Goal: Transaction & Acquisition: Obtain resource

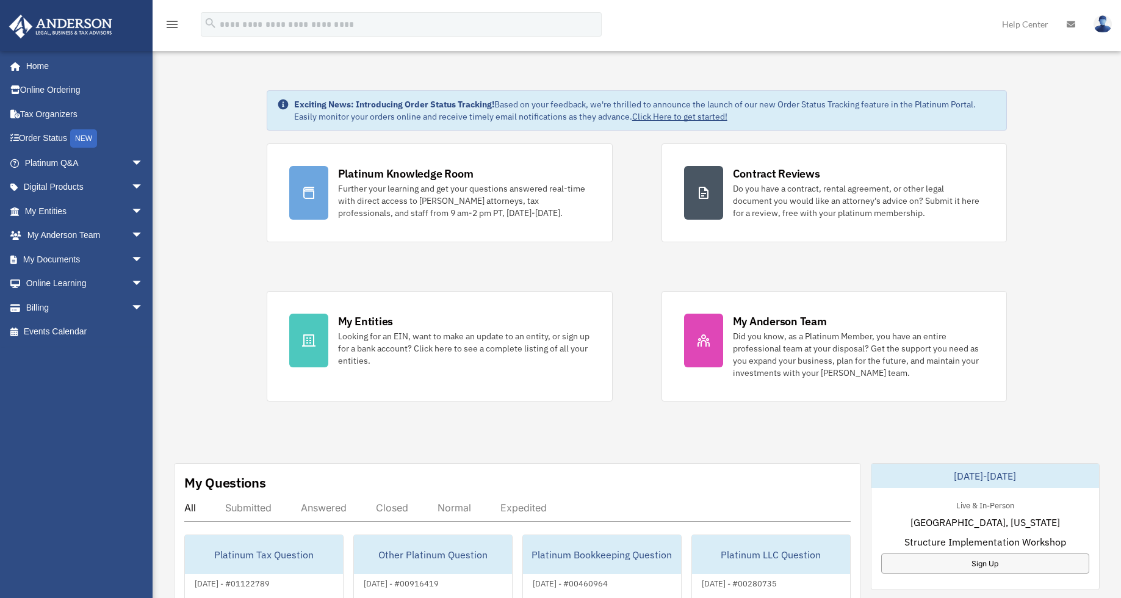
click at [60, 258] on link "My Documents arrow_drop_down" at bounding box center [85, 259] width 153 height 24
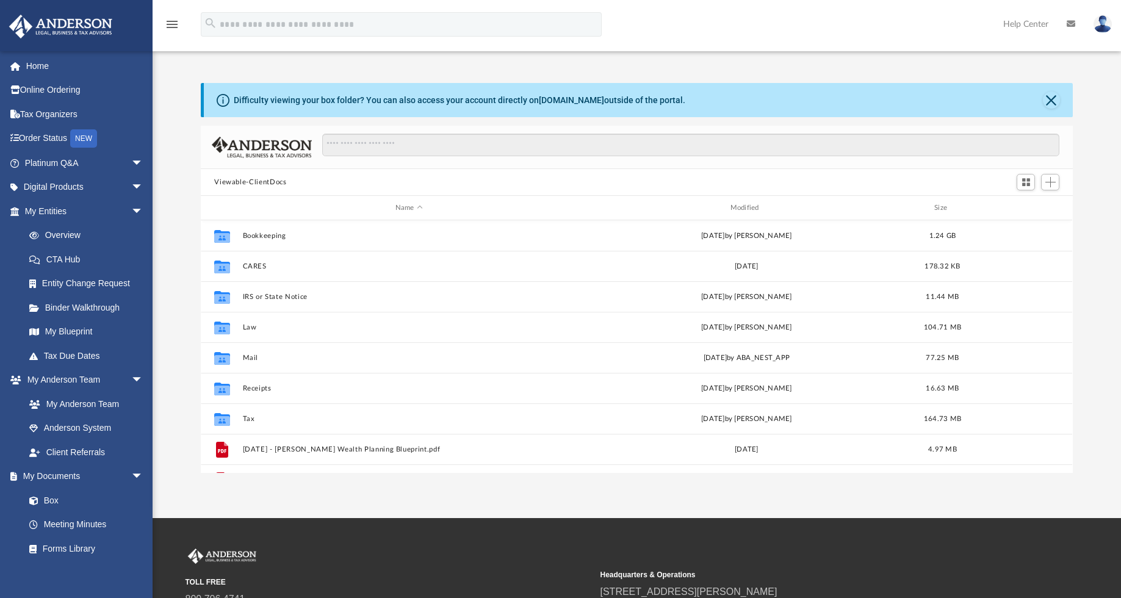
scroll to position [268, 863]
click at [258, 234] on button "Bookkeeping" at bounding box center [409, 236] width 333 height 8
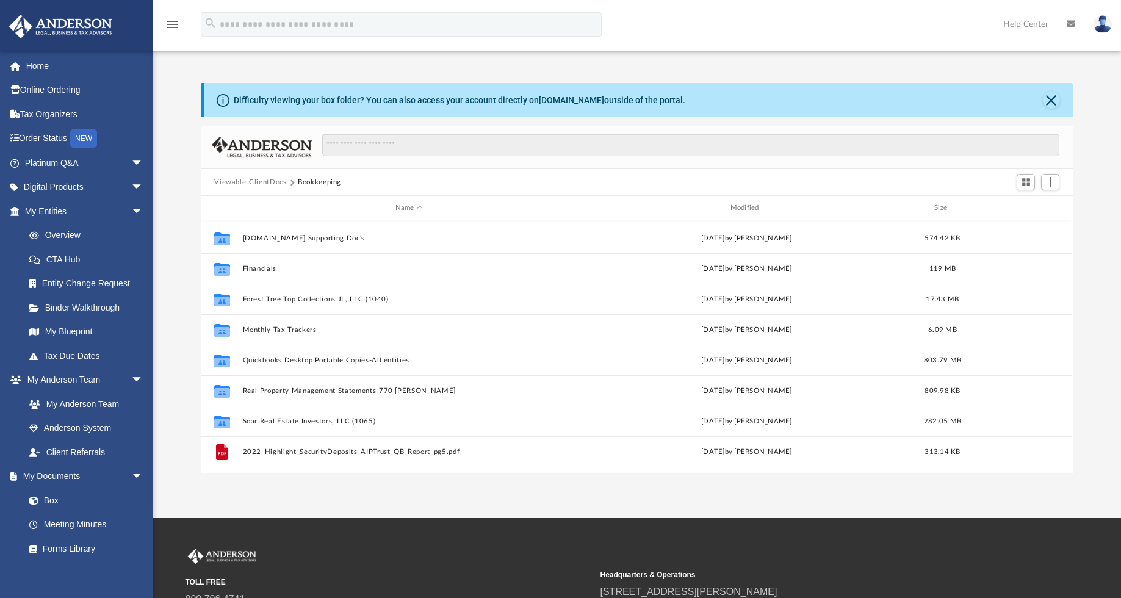
scroll to position [122, 0]
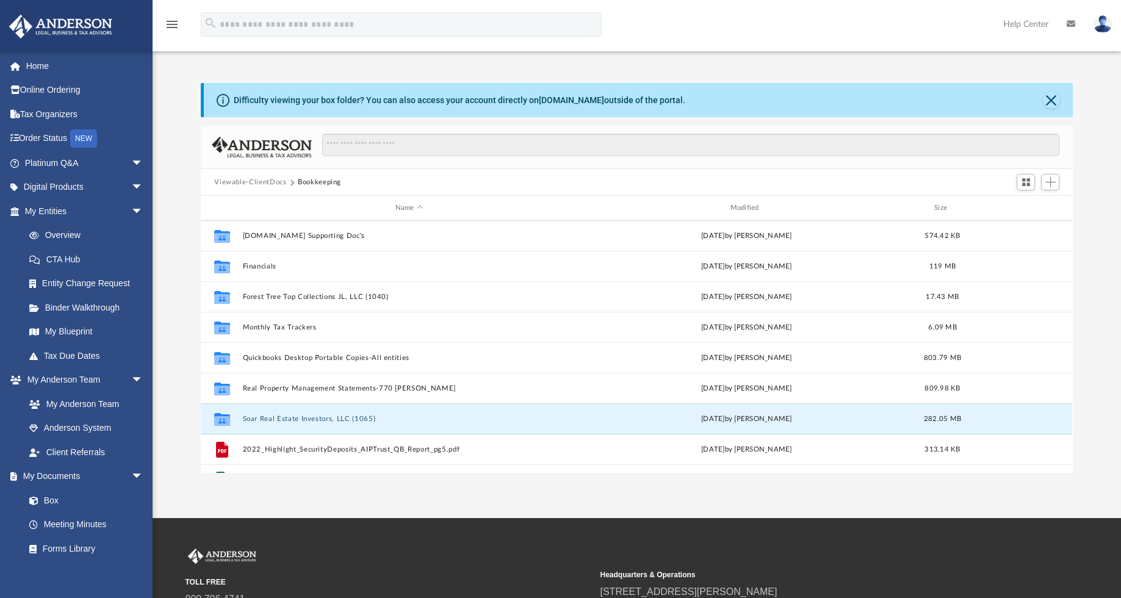
click at [283, 418] on button "Soar Real Estate Investors, LLC (1065)" at bounding box center [409, 419] width 333 height 8
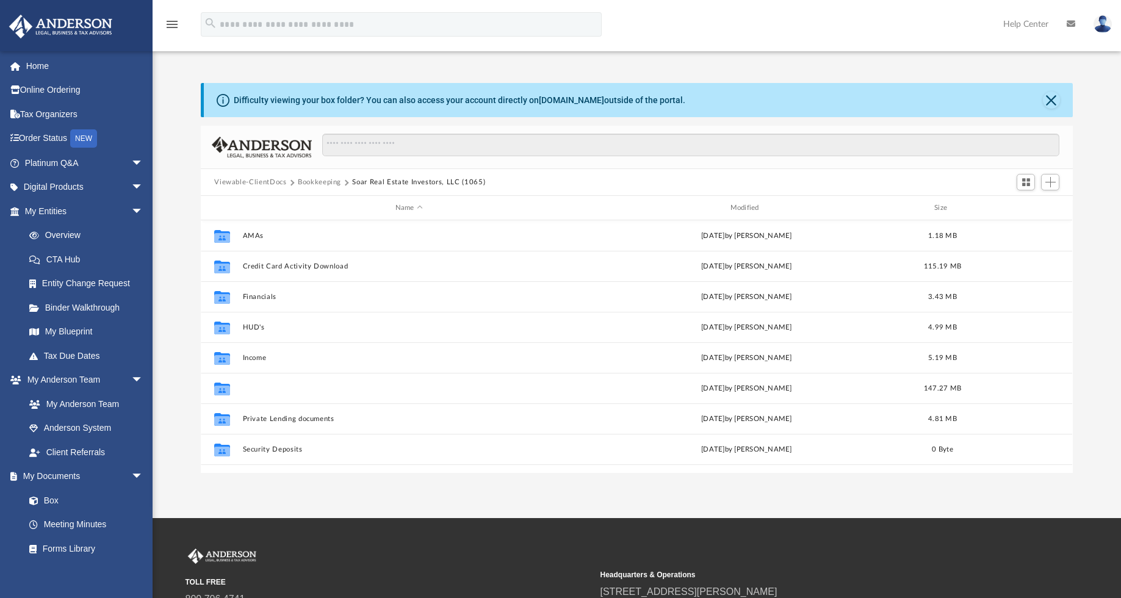
click at [254, 389] on button "Mortgage Statements" at bounding box center [409, 388] width 333 height 8
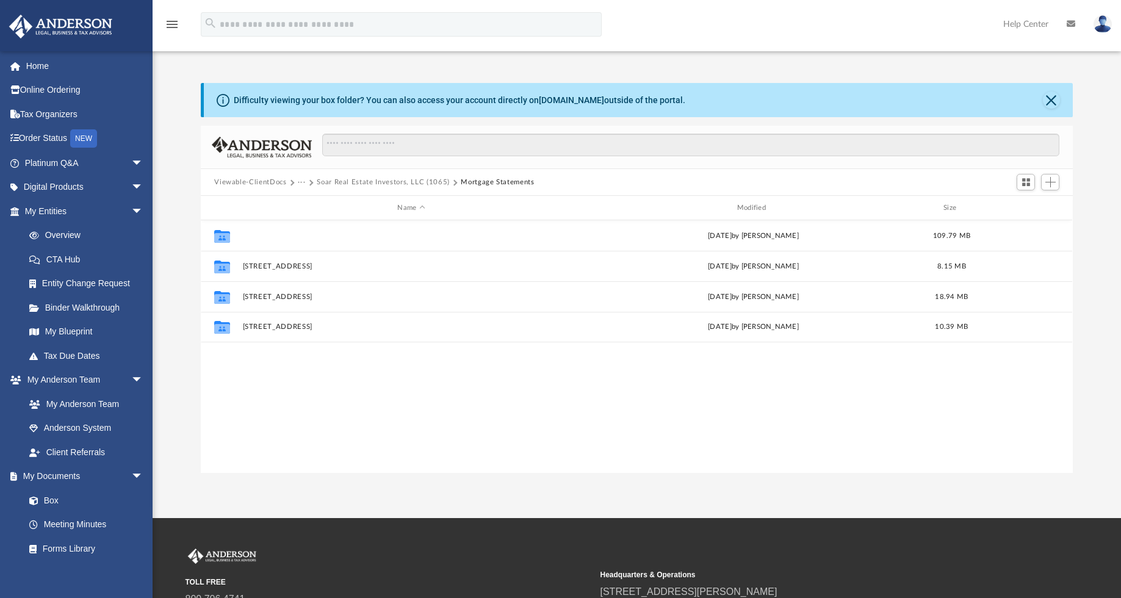
click at [272, 237] on button "[STREET_ADDRESS]" at bounding box center [411, 236] width 337 height 8
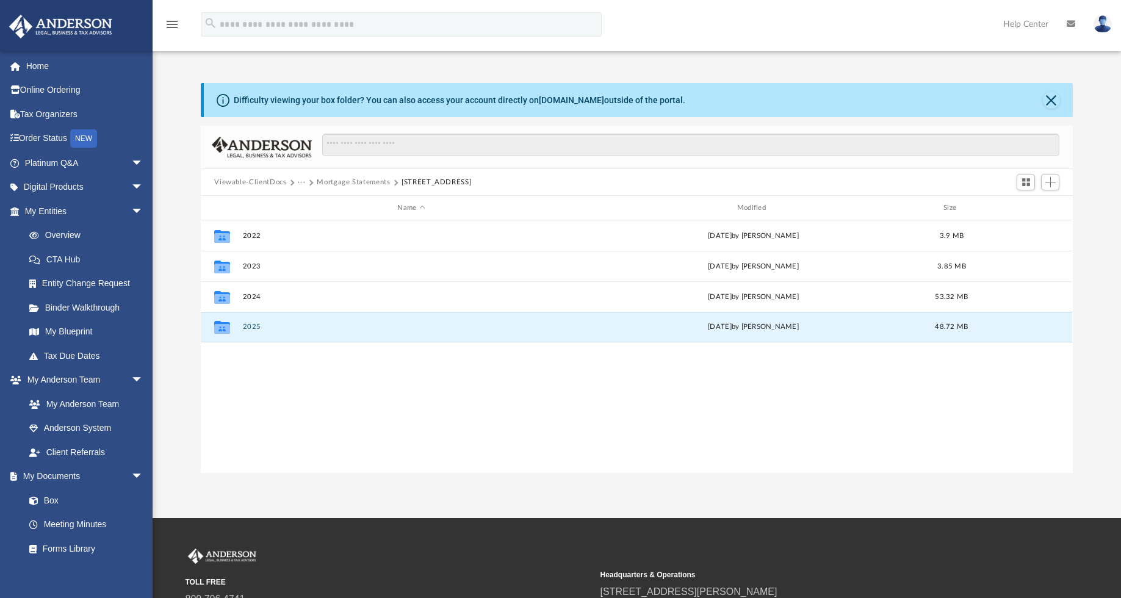
click at [243, 326] on button "2025" at bounding box center [411, 327] width 337 height 8
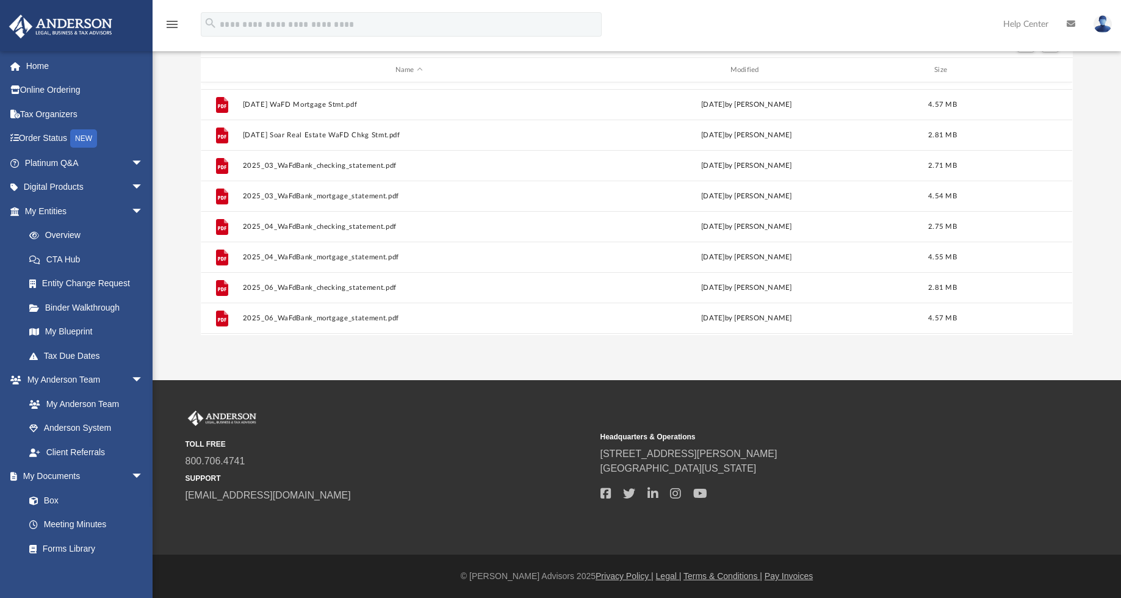
scroll to position [144, 0]
click at [396, 361] on div "App [EMAIL_ADDRESS][DOMAIN_NAME] Sign Out [EMAIL_ADDRESS][DOMAIN_NAME] Home Onl…" at bounding box center [560, 121] width 1121 height 518
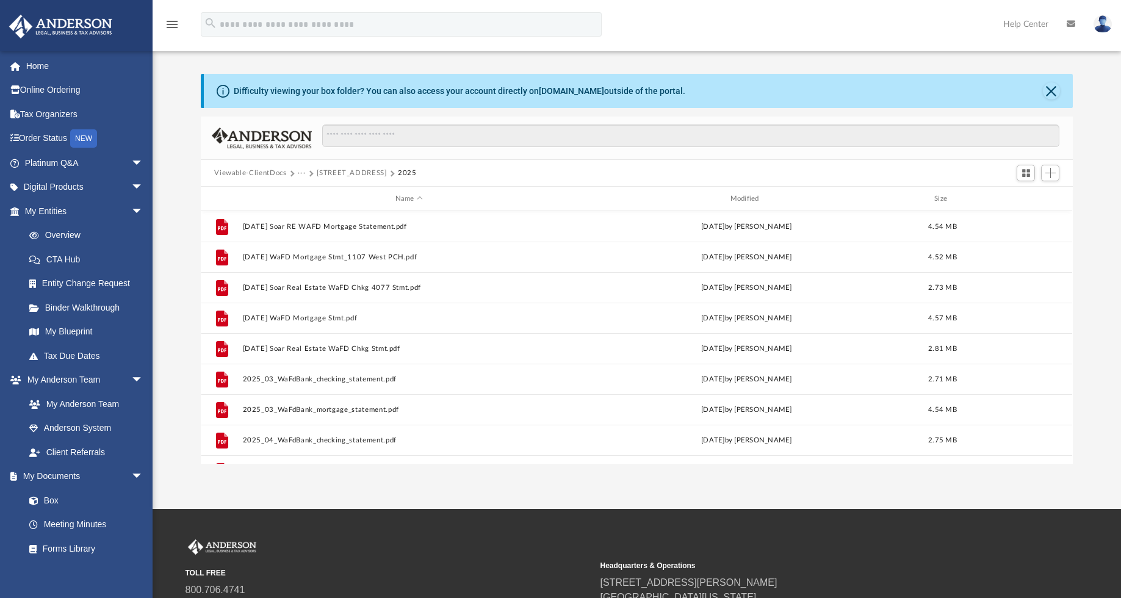
scroll to position [0, 0]
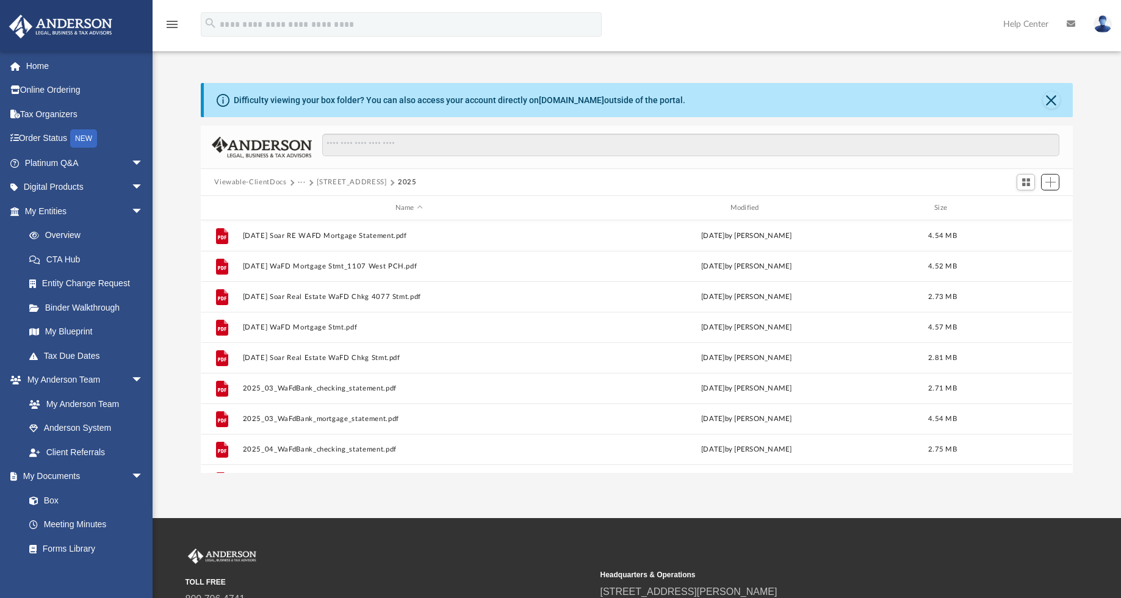
click at [1046, 184] on span "Add" at bounding box center [1050, 182] width 10 height 10
click at [1018, 203] on li "Upload" at bounding box center [1032, 206] width 39 height 13
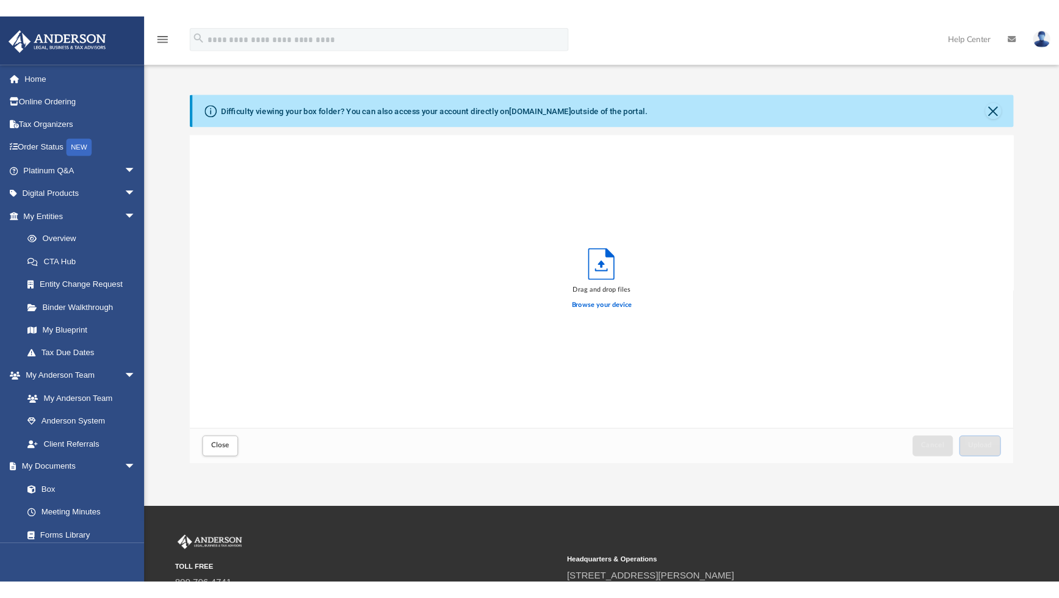
scroll to position [300, 863]
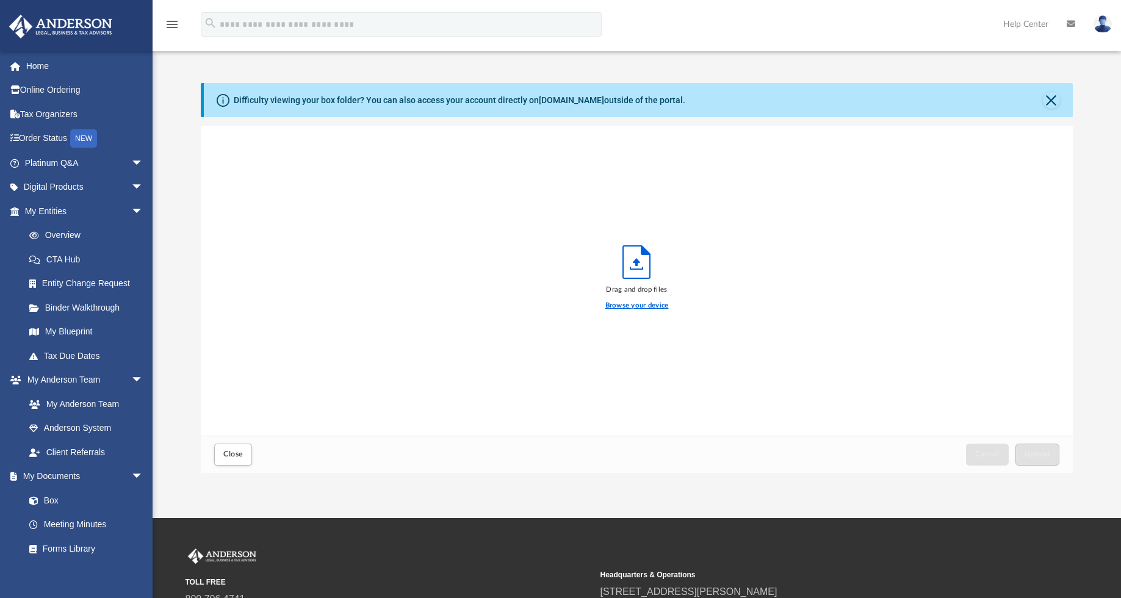
click at [650, 306] on label "Browse your device" at bounding box center [636, 305] width 63 height 11
click at [0, 0] on input "Browse your device" at bounding box center [0, 0] width 0 height 0
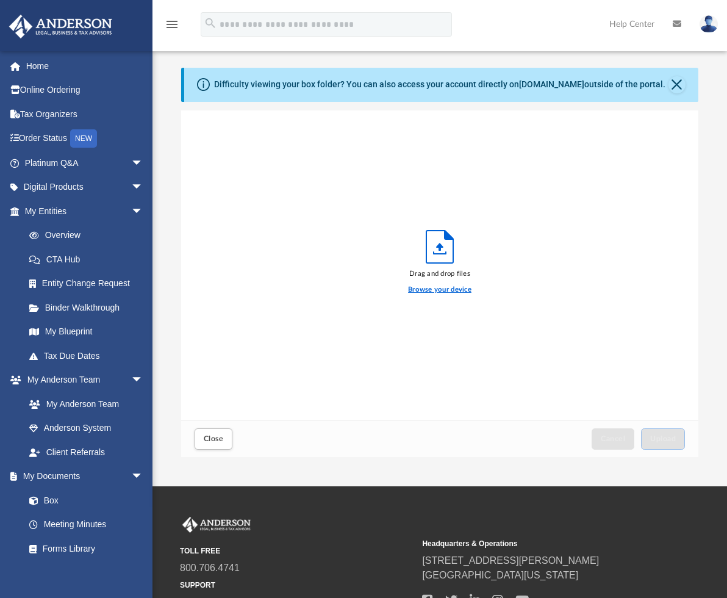
scroll to position [0, 0]
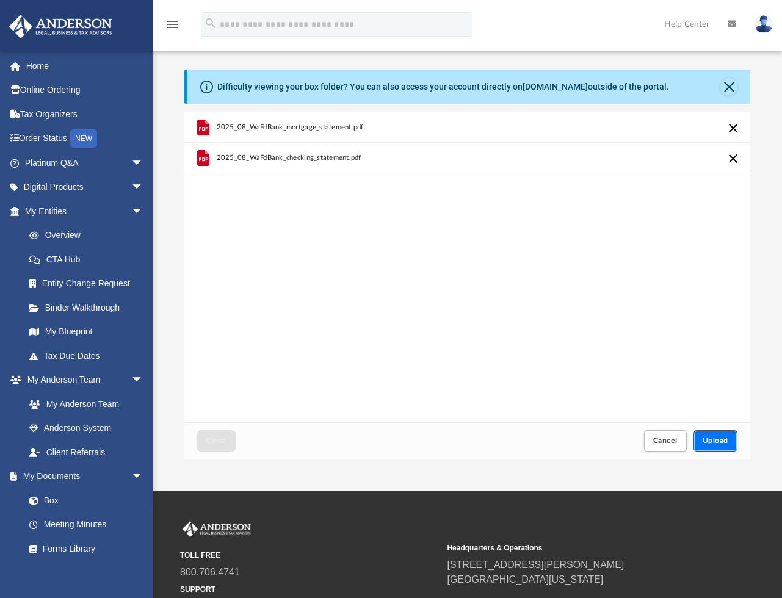
click at [712, 441] on span "Upload" at bounding box center [715, 440] width 26 height 7
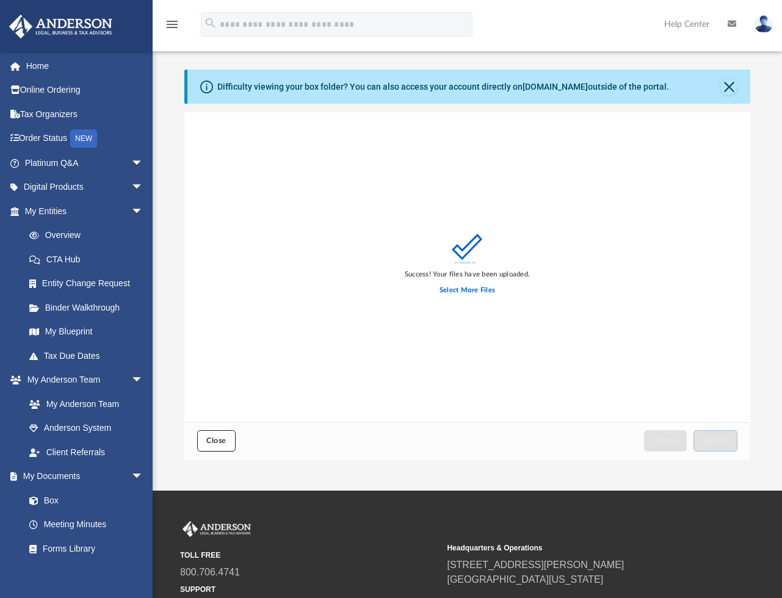
click at [207, 447] on button "Close" at bounding box center [216, 440] width 38 height 21
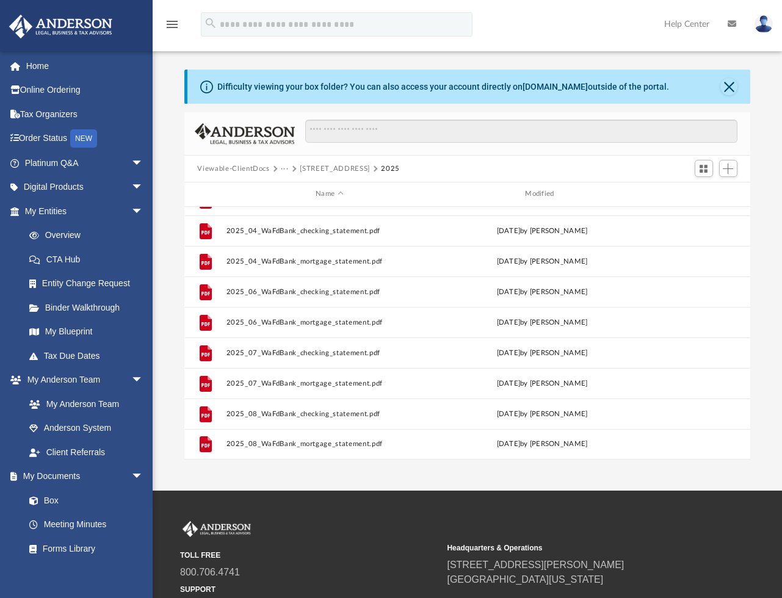
click at [326, 168] on button "[STREET_ADDRESS]" at bounding box center [335, 169] width 70 height 11
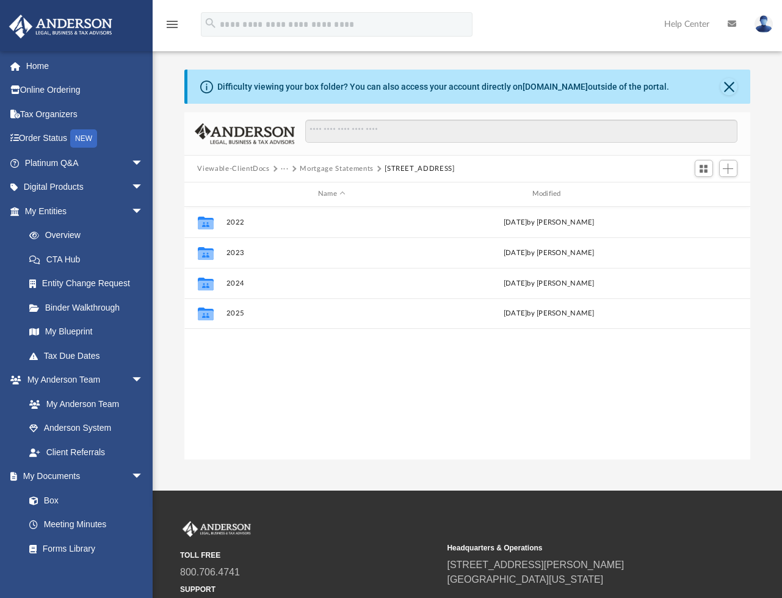
click at [320, 169] on button "Mortgage Statements" at bounding box center [336, 169] width 73 height 11
click at [236, 254] on button "[STREET_ADDRESS]" at bounding box center [332, 253] width 212 height 8
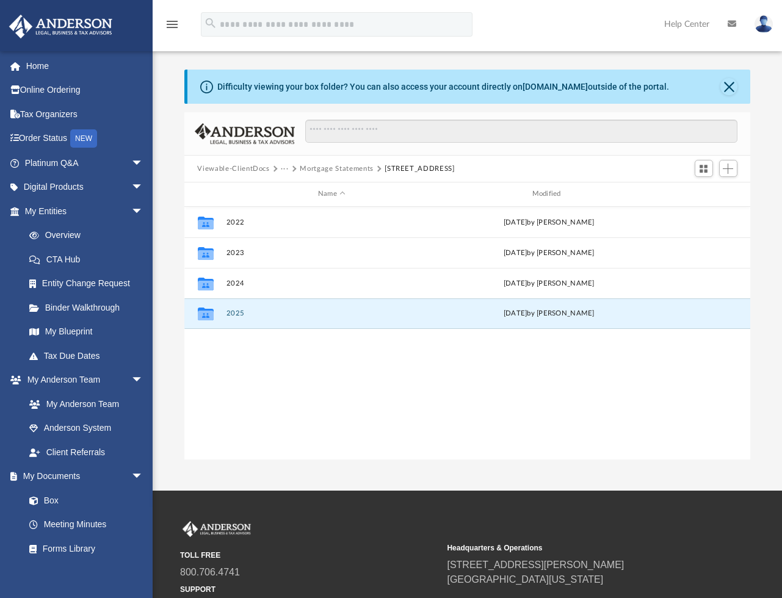
click at [230, 312] on button "2025" at bounding box center [332, 313] width 212 height 8
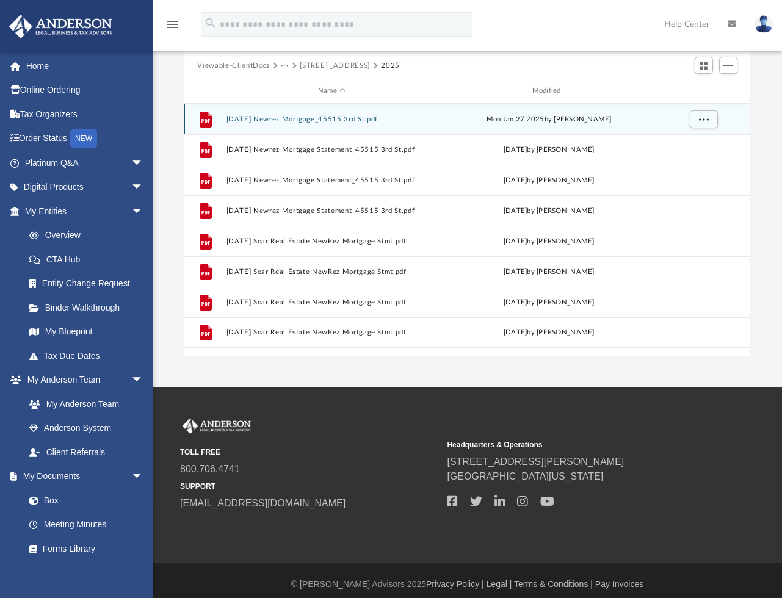
scroll to position [50, 0]
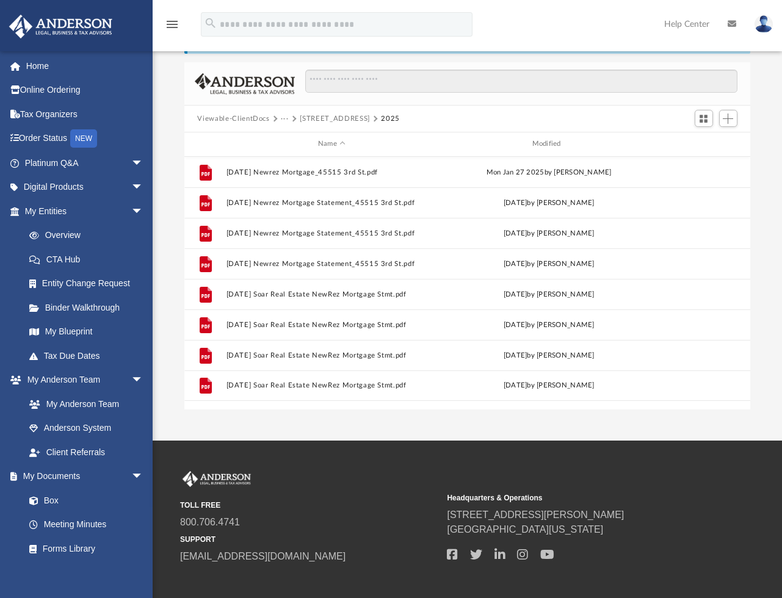
click at [303, 120] on button "[STREET_ADDRESS]" at bounding box center [335, 118] width 70 height 11
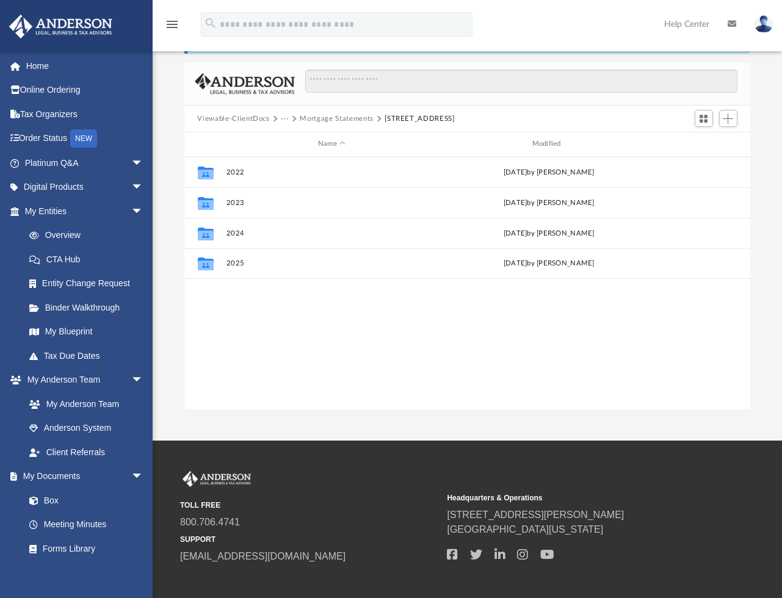
click at [331, 122] on button "Mortgage Statements" at bounding box center [336, 118] width 73 height 11
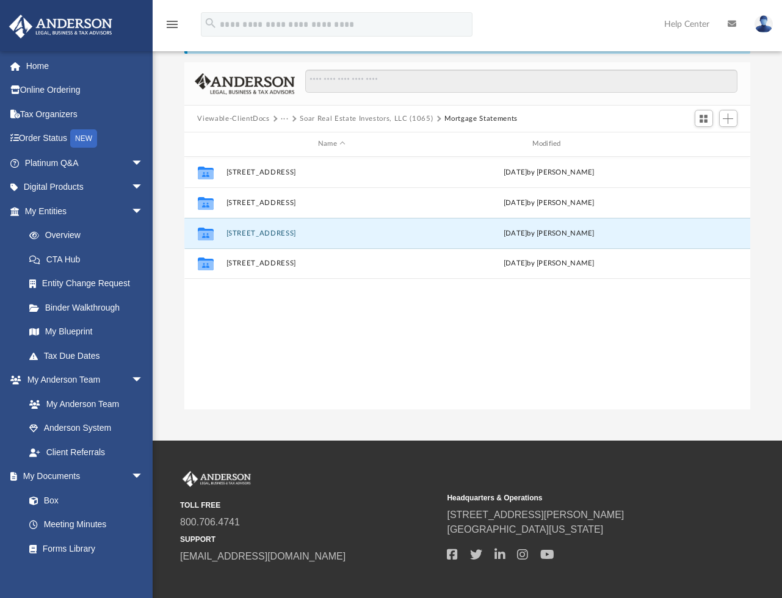
click at [260, 232] on button "[STREET_ADDRESS]" at bounding box center [332, 233] width 212 height 8
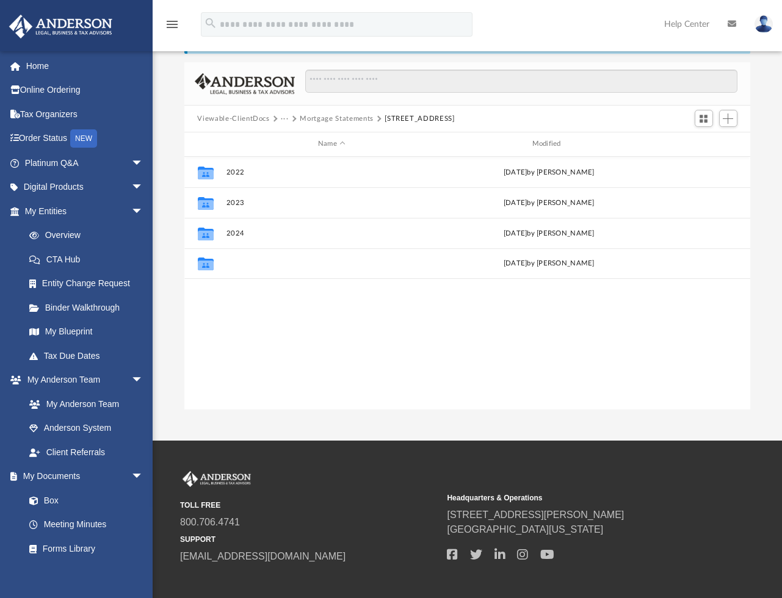
click at [231, 264] on button "2025" at bounding box center [332, 263] width 212 height 8
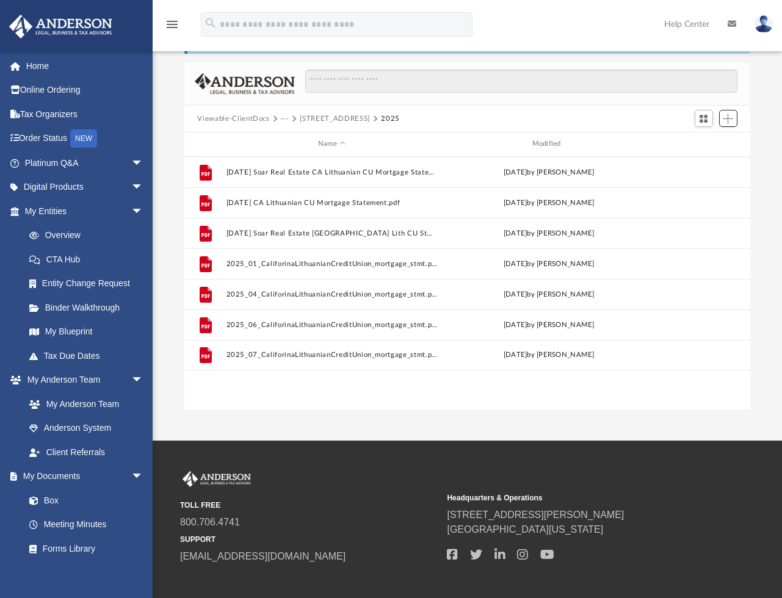
click at [727, 117] on span "Add" at bounding box center [727, 118] width 10 height 10
click at [696, 143] on li "Upload" at bounding box center [710, 143] width 39 height 13
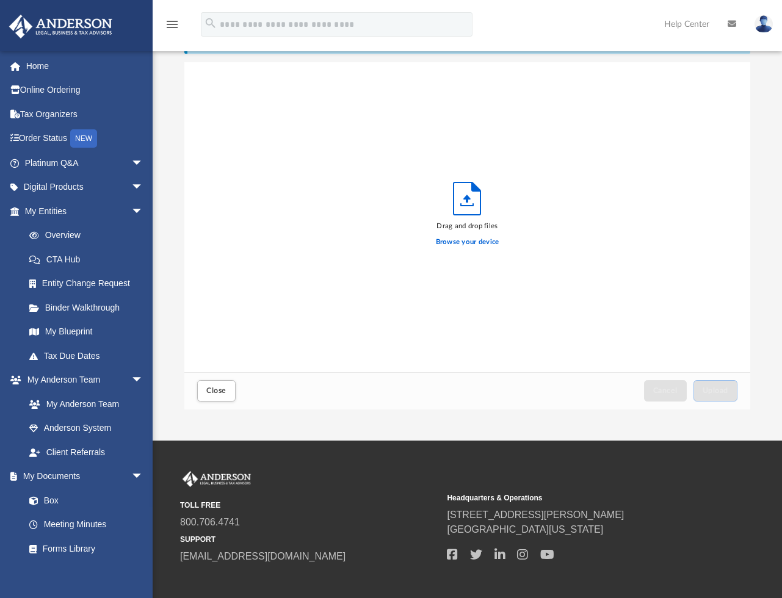
scroll to position [300, 557]
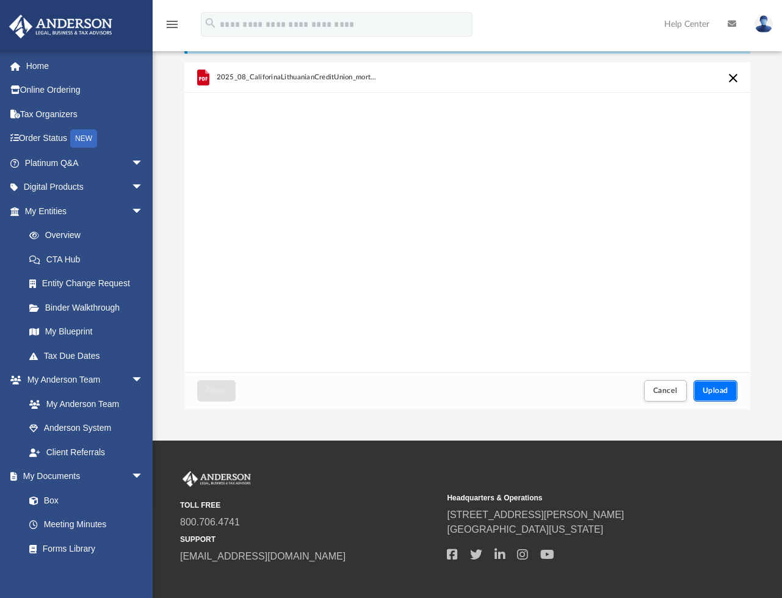
click at [714, 387] on span "Upload" at bounding box center [715, 390] width 26 height 7
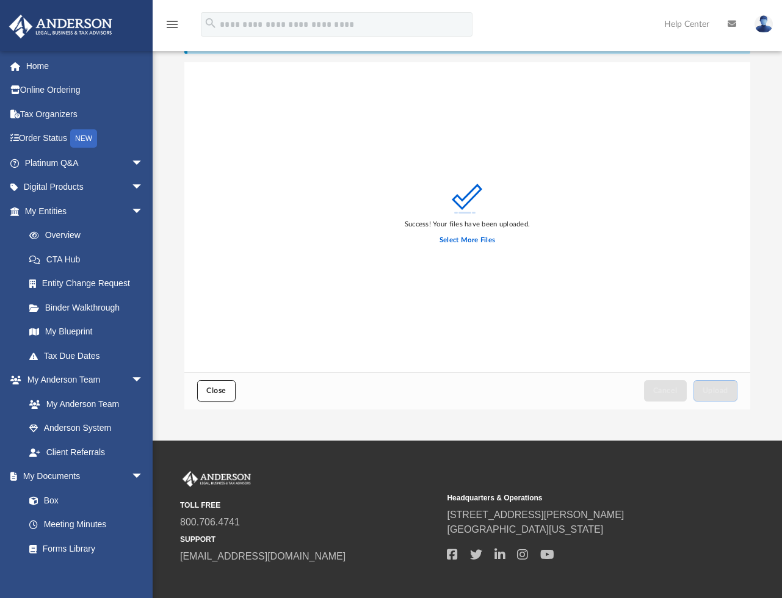
drag, startPoint x: 212, startPoint y: 393, endPoint x: 218, endPoint y: 219, distance: 174.0
click at [211, 393] on span "Close" at bounding box center [216, 390] width 20 height 7
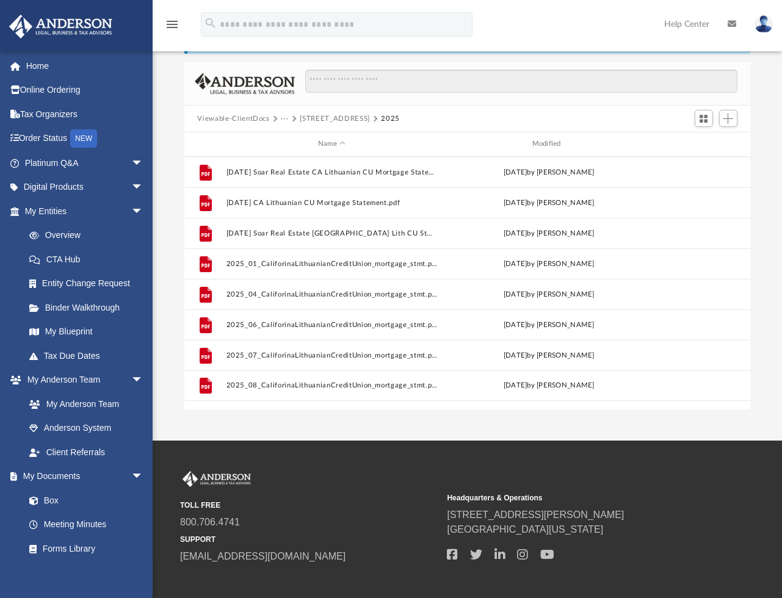
click at [287, 119] on button "···" at bounding box center [285, 118] width 8 height 11
click at [299, 140] on li "Bookkeeping" at bounding box center [350, 140] width 127 height 13
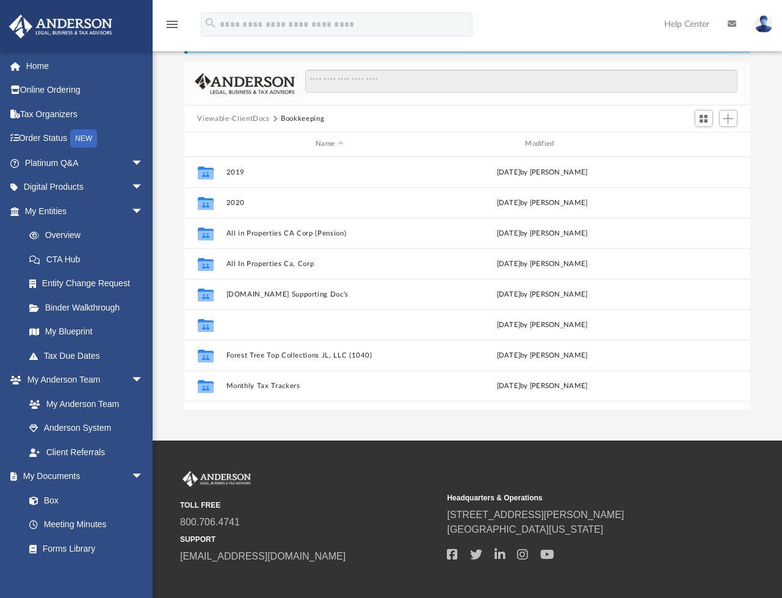
click at [246, 324] on button "Financials" at bounding box center [329, 325] width 207 height 8
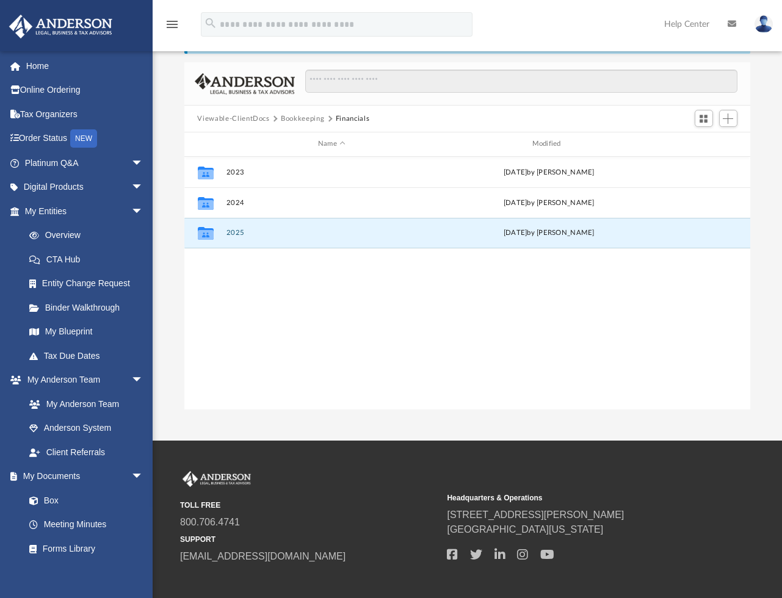
click at [231, 234] on button "2025" at bounding box center [332, 233] width 212 height 8
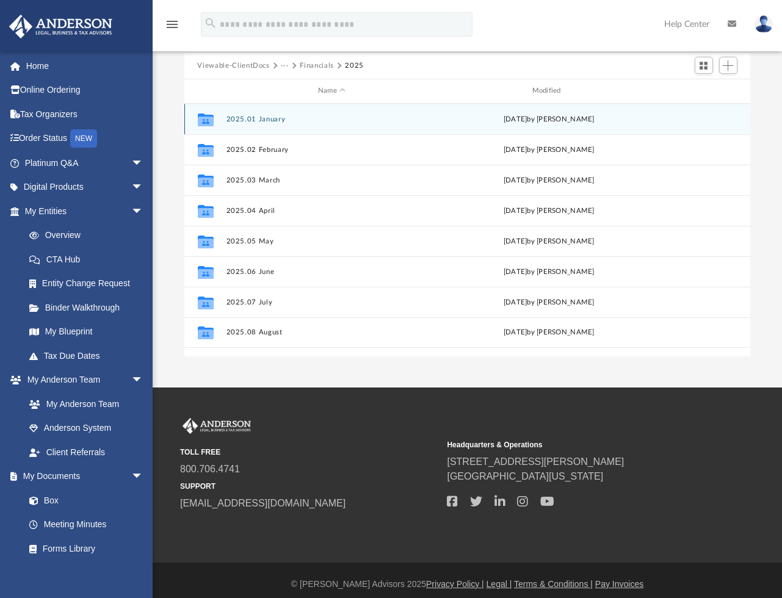
scroll to position [111, 0]
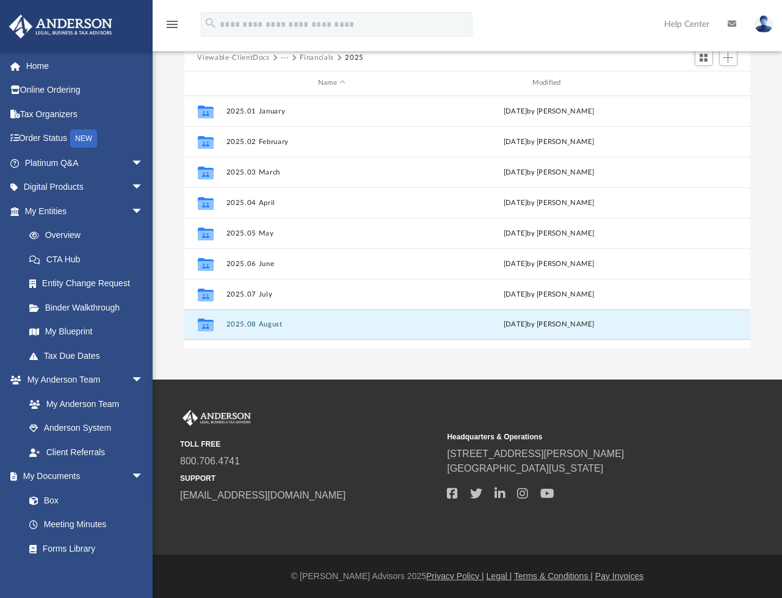
click at [267, 325] on button "2025.08 August" at bounding box center [332, 324] width 212 height 8
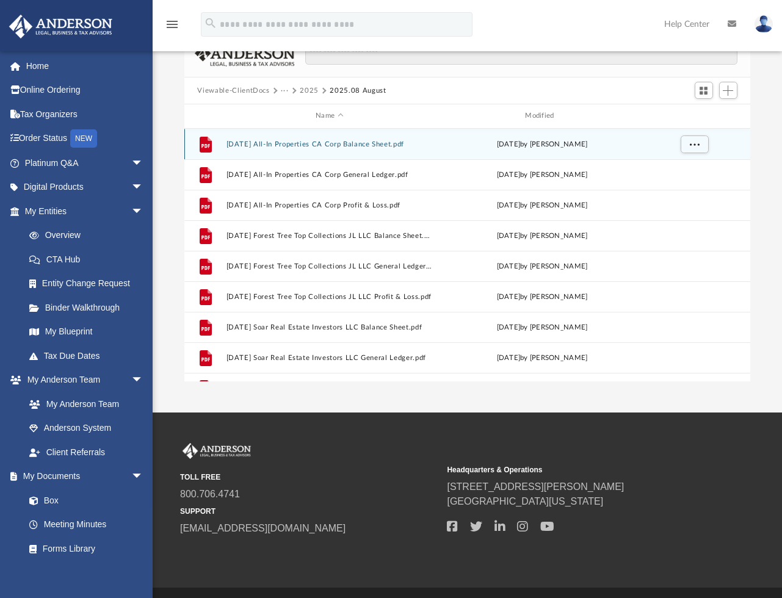
scroll to position [50, 0]
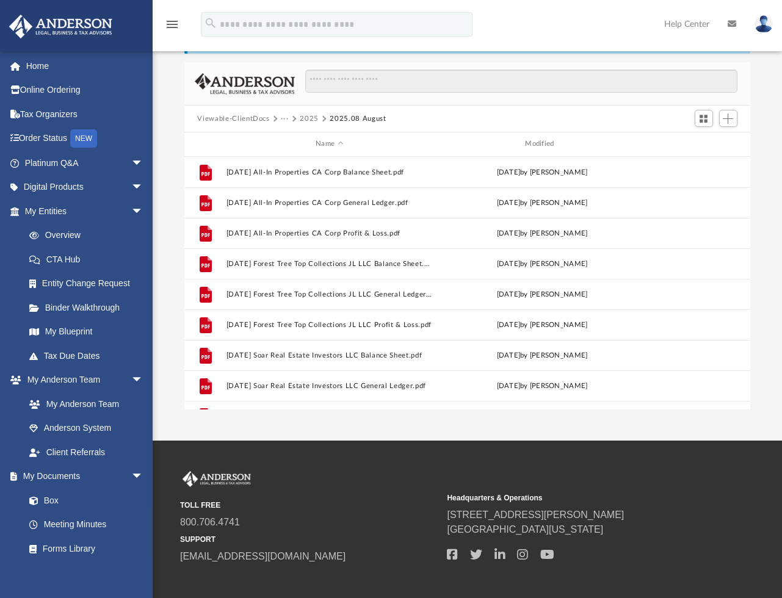
click at [311, 116] on button "2025" at bounding box center [309, 118] width 19 height 11
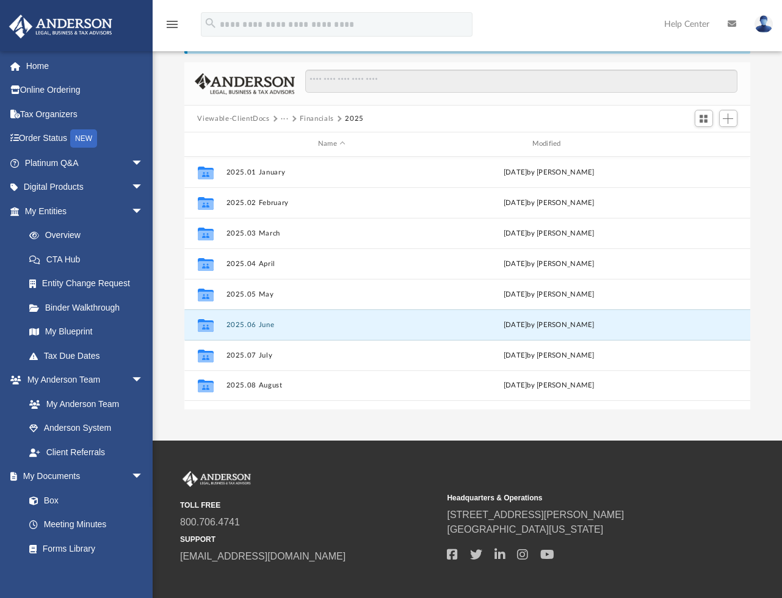
click at [260, 325] on button "2025.06 June" at bounding box center [332, 325] width 212 height 8
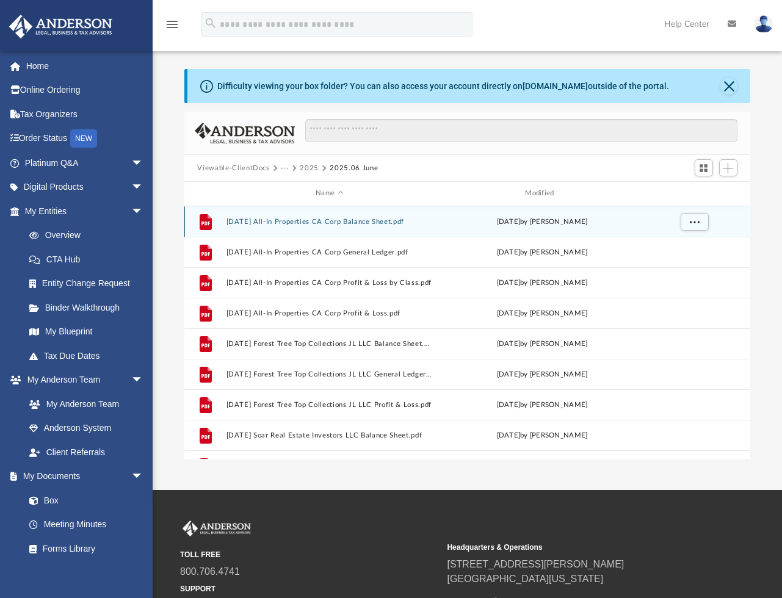
scroll to position [0, 0]
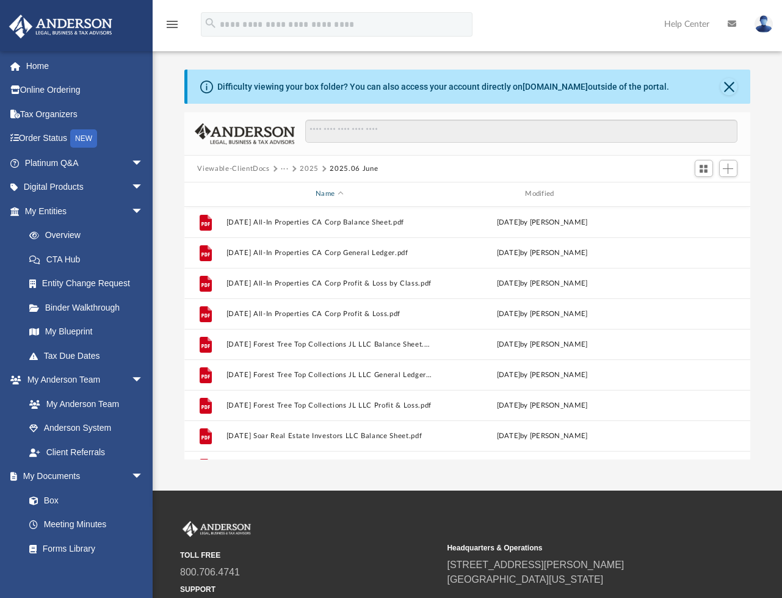
click at [376, 194] on div "Name" at bounding box center [328, 194] width 207 height 11
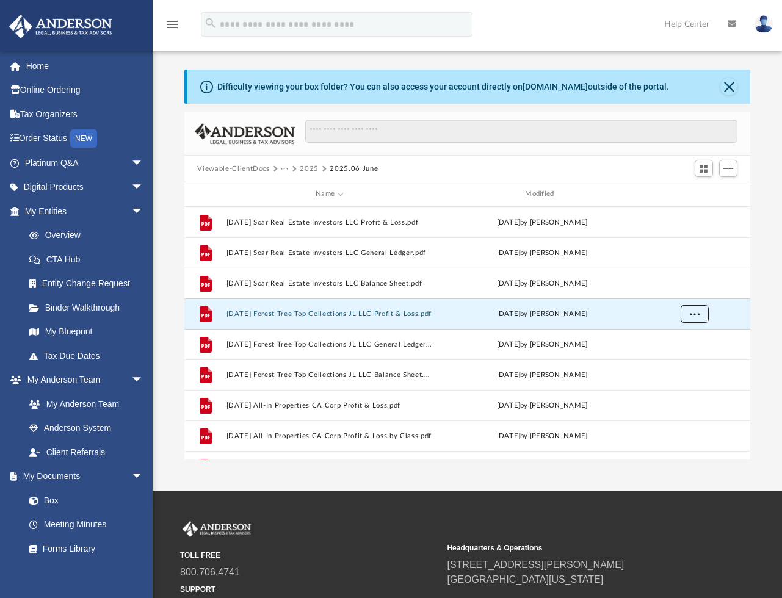
click at [688, 312] on button "More options" at bounding box center [694, 313] width 28 height 18
click at [681, 361] on li "Download" at bounding box center [682, 357] width 35 height 13
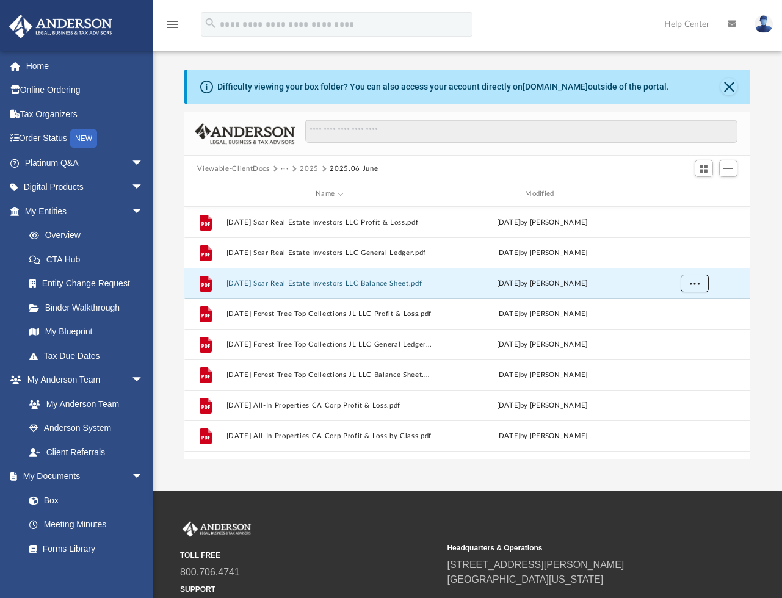
click at [699, 284] on span "More options" at bounding box center [694, 282] width 10 height 7
click at [680, 328] on li "Download" at bounding box center [682, 327] width 35 height 13
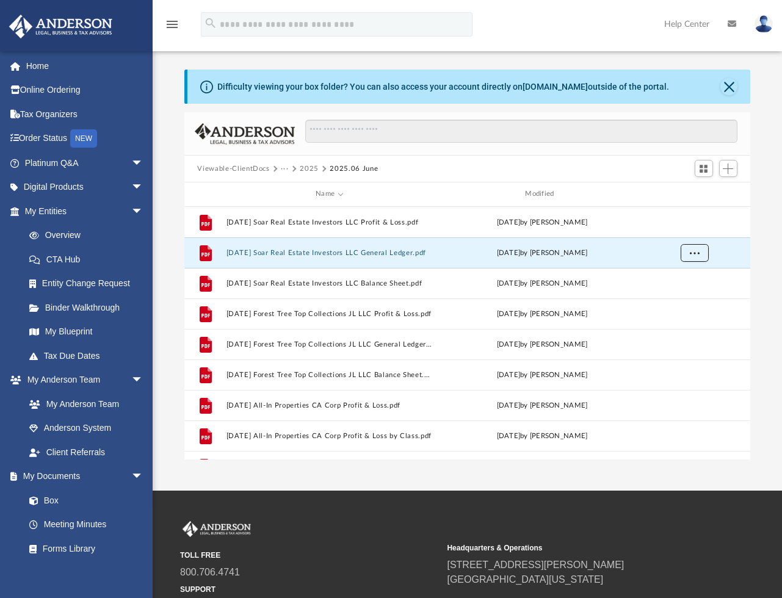
click at [699, 255] on span "More options" at bounding box center [694, 252] width 10 height 7
click at [677, 297] on li "Download" at bounding box center [682, 296] width 35 height 13
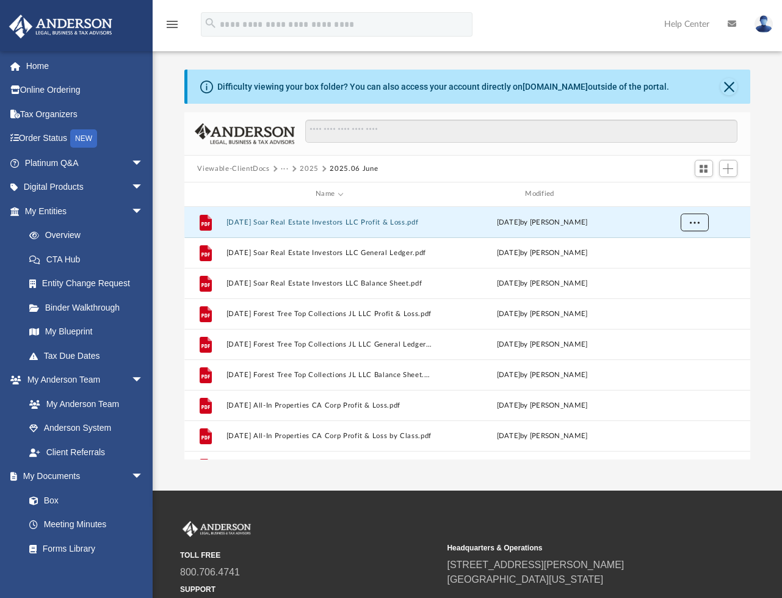
click at [693, 228] on button "More options" at bounding box center [694, 222] width 28 height 18
click at [686, 267] on li "Download" at bounding box center [682, 266] width 35 height 13
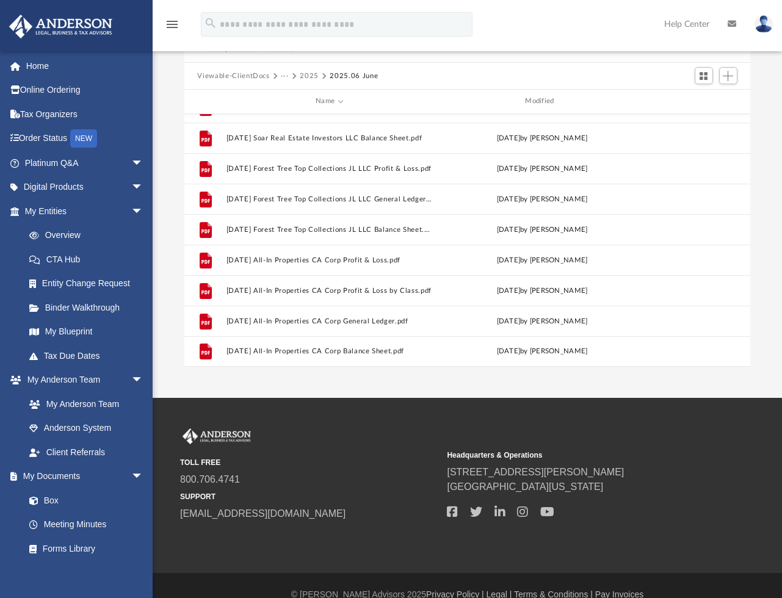
scroll to position [111, 0]
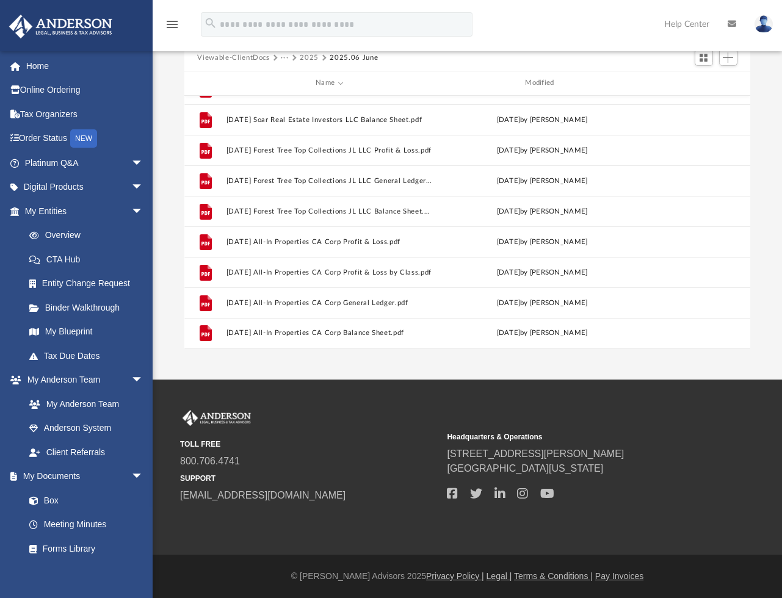
click at [394, 379] on div "App [EMAIL_ADDRESS][DOMAIN_NAME] Sign Out [EMAIL_ADDRESS][DOMAIN_NAME] Home Onl…" at bounding box center [391, 134] width 782 height 491
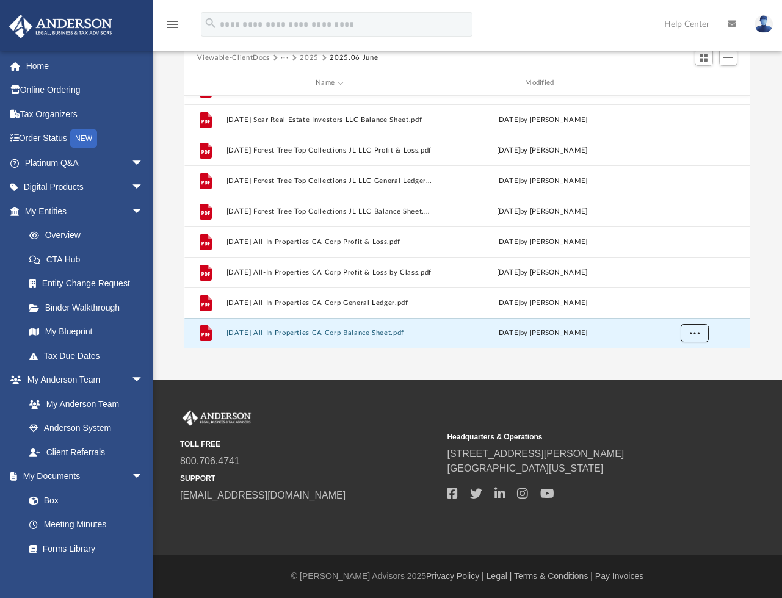
click at [692, 334] on span "More options" at bounding box center [694, 332] width 10 height 7
click at [679, 305] on li "Download" at bounding box center [682, 306] width 35 height 13
click at [699, 307] on button "More options" at bounding box center [694, 302] width 28 height 18
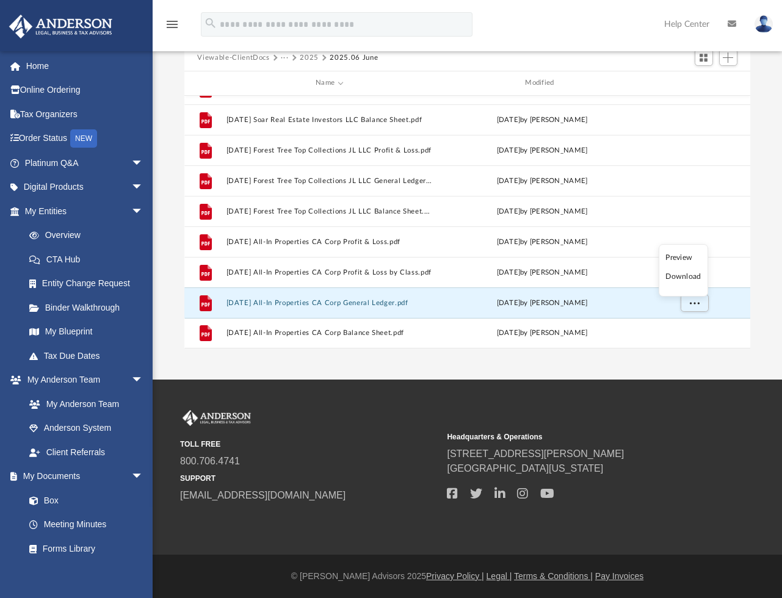
click at [685, 279] on li "Download" at bounding box center [682, 276] width 35 height 13
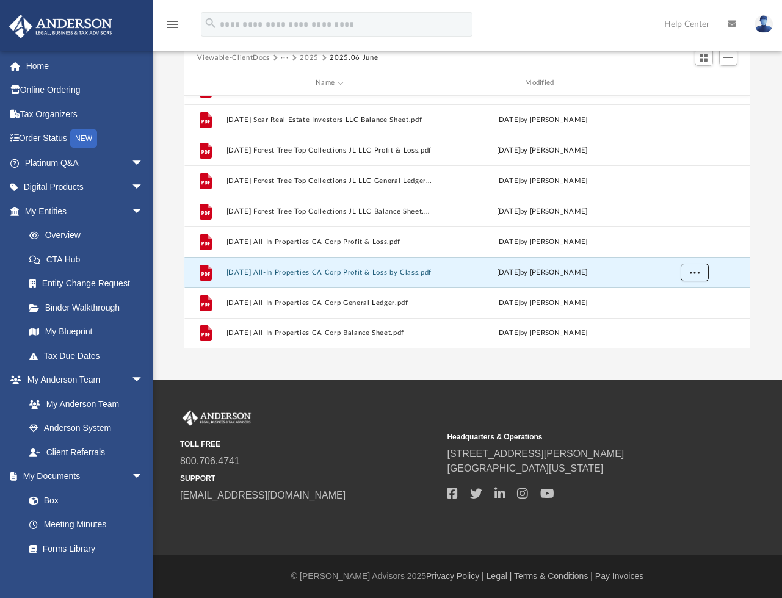
click at [689, 273] on span "More options" at bounding box center [694, 271] width 10 height 7
click at [680, 319] on li "Download" at bounding box center [682, 316] width 35 height 13
click at [691, 243] on span "More options" at bounding box center [694, 241] width 10 height 7
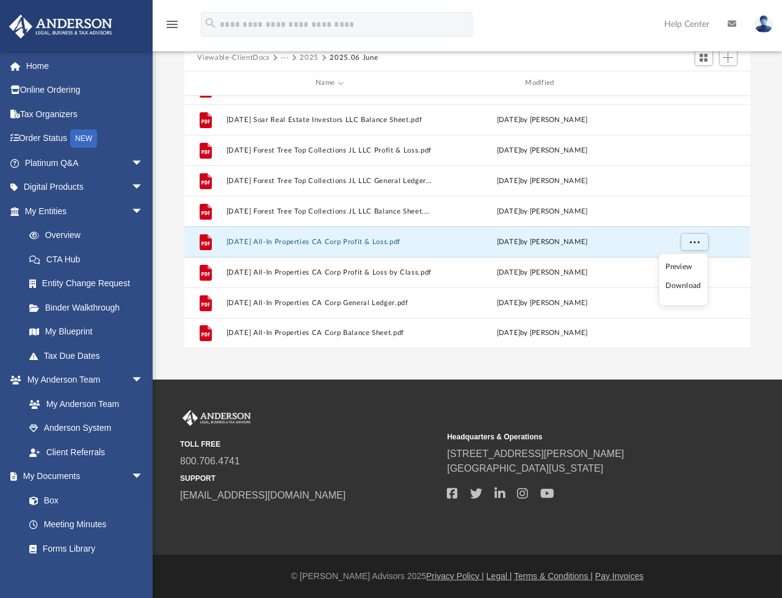
click at [688, 286] on li "Download" at bounding box center [682, 285] width 35 height 13
